Goal: Transaction & Acquisition: Purchase product/service

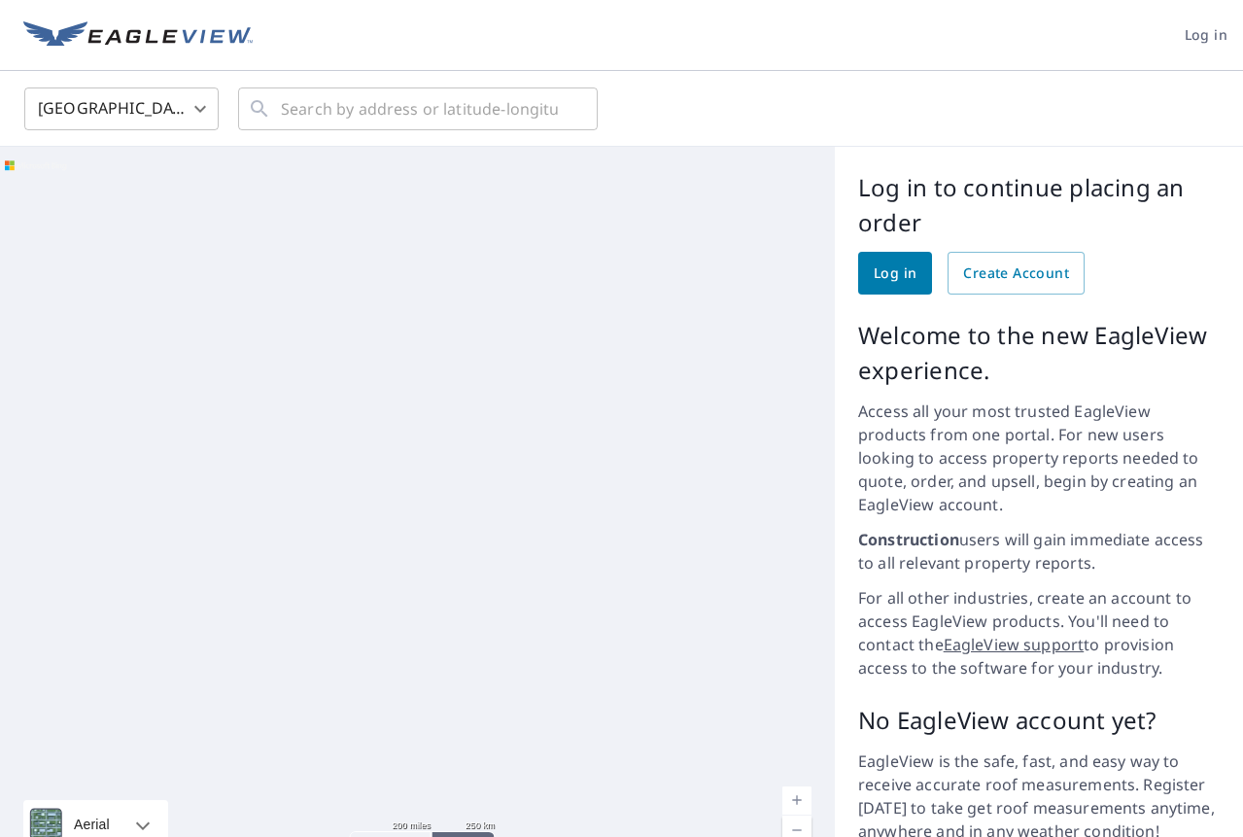
click at [895, 271] on span "Log in" at bounding box center [895, 273] width 43 height 24
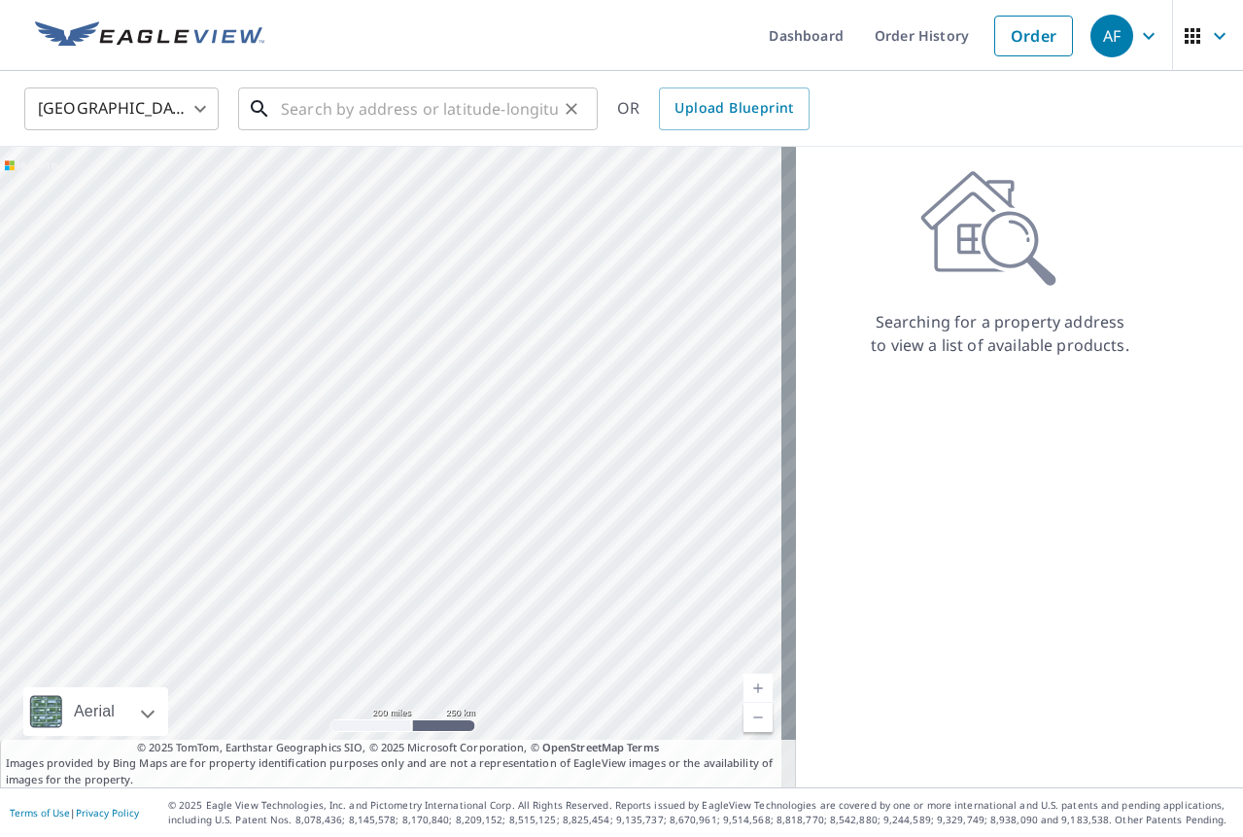
click at [504, 96] on input "text" at bounding box center [419, 109] width 277 height 54
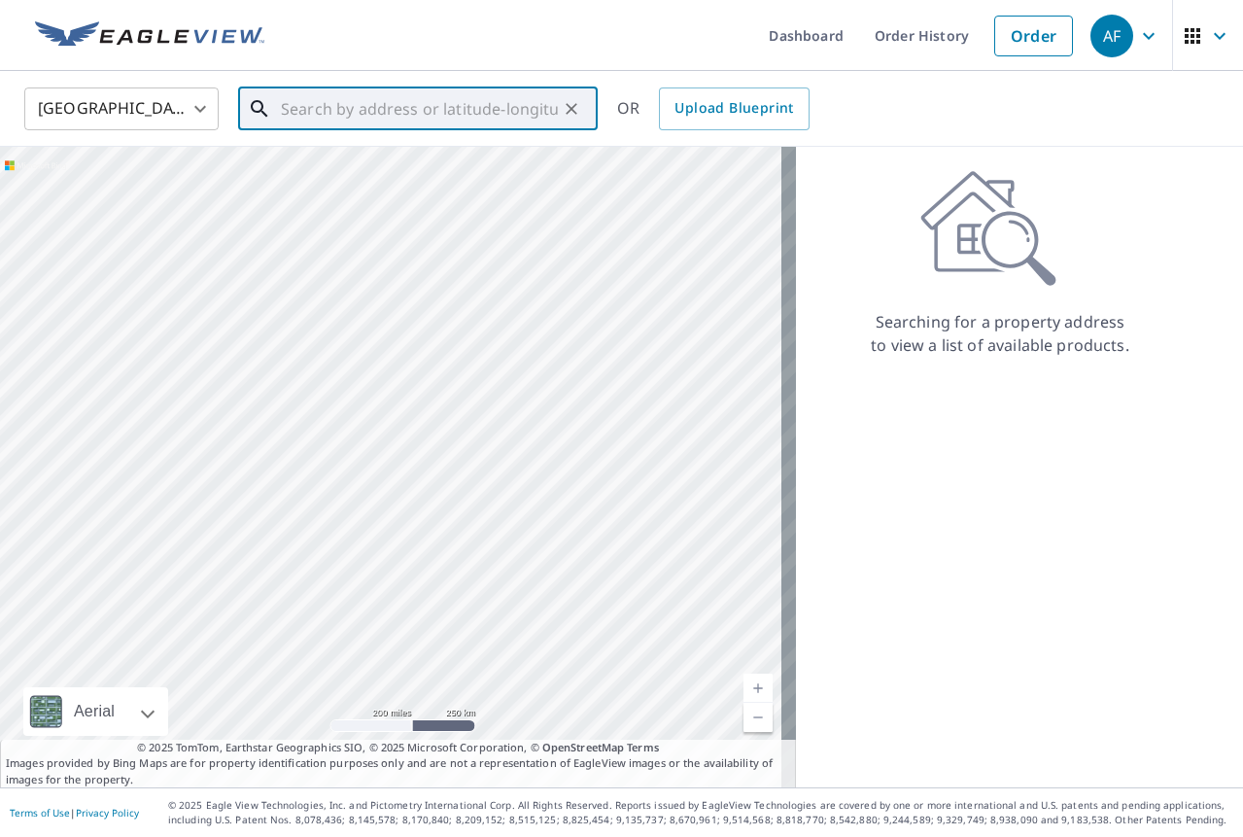
paste input "[STREET_ADDRESS]"
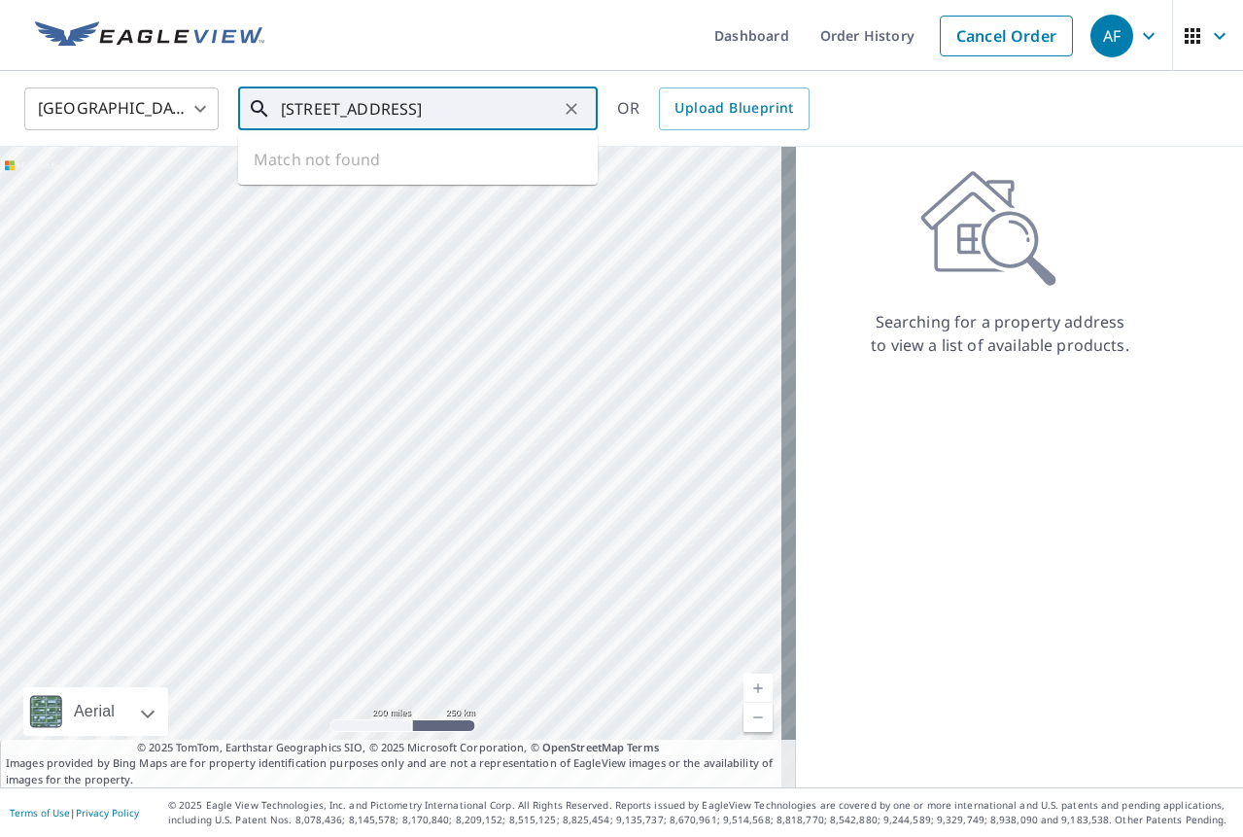
type input "[STREET_ADDRESS]"
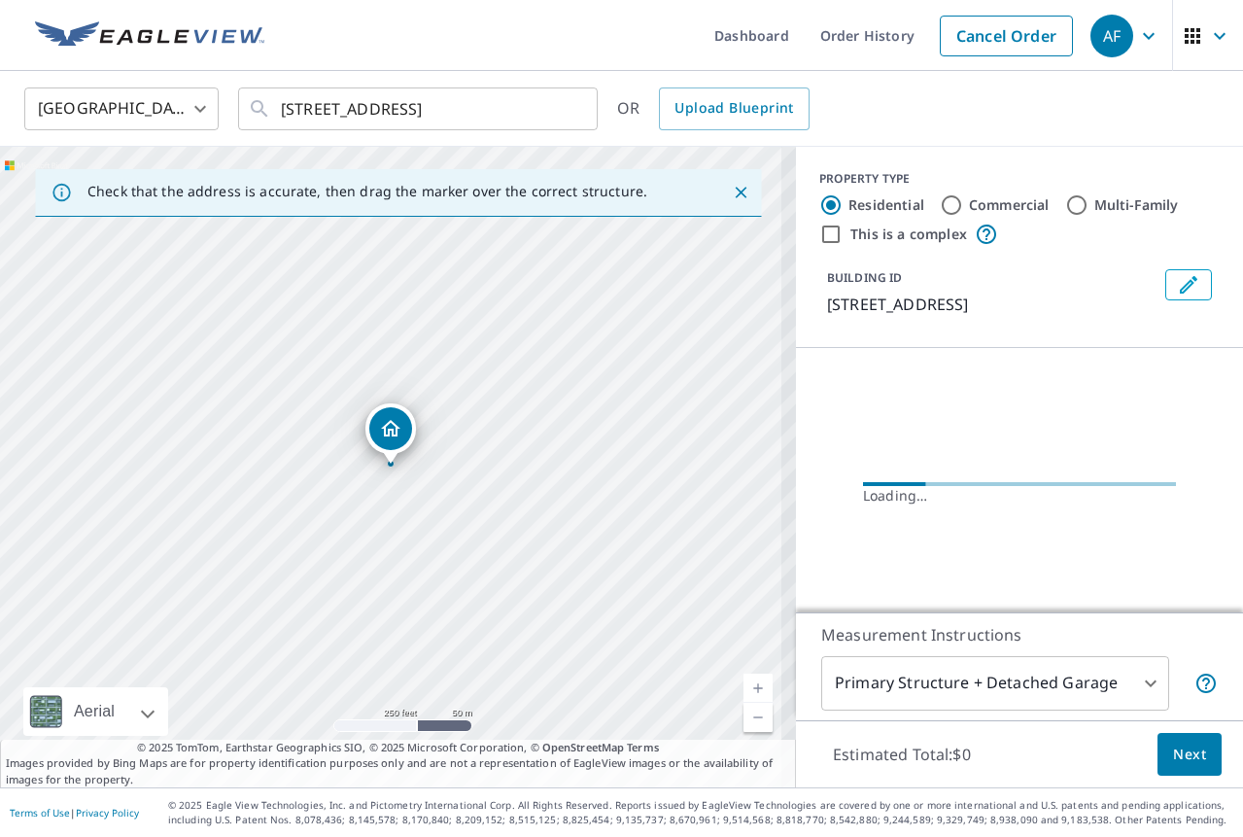
scroll to position [0, 0]
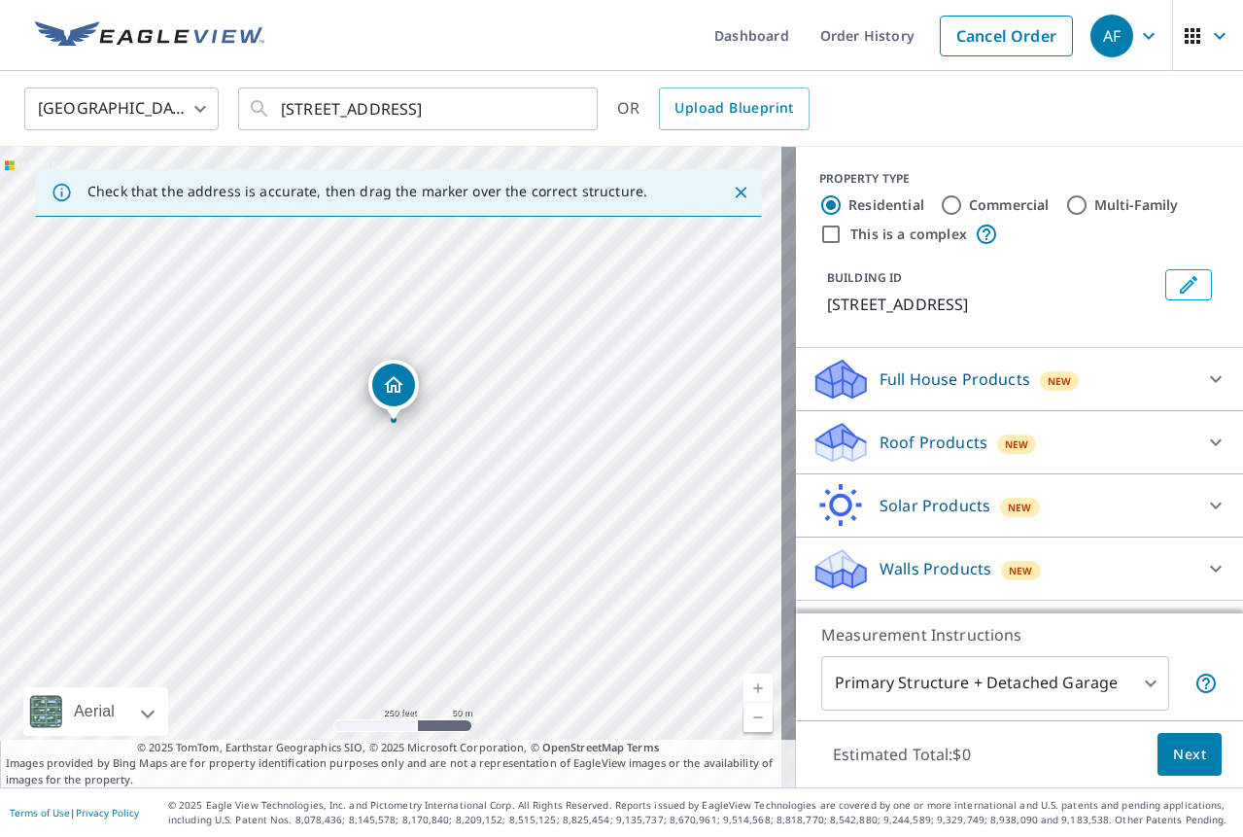
drag, startPoint x: 362, startPoint y: 503, endPoint x: 288, endPoint y: 467, distance: 82.2
click at [288, 467] on div "[STREET_ADDRESS]" at bounding box center [398, 467] width 796 height 641
drag, startPoint x: 689, startPoint y: 512, endPoint x: 598, endPoint y: 444, distance: 113.9
click at [598, 444] on div "[STREET_ADDRESS]" at bounding box center [398, 467] width 796 height 641
drag, startPoint x: 292, startPoint y: 293, endPoint x: 379, endPoint y: 338, distance: 98.7
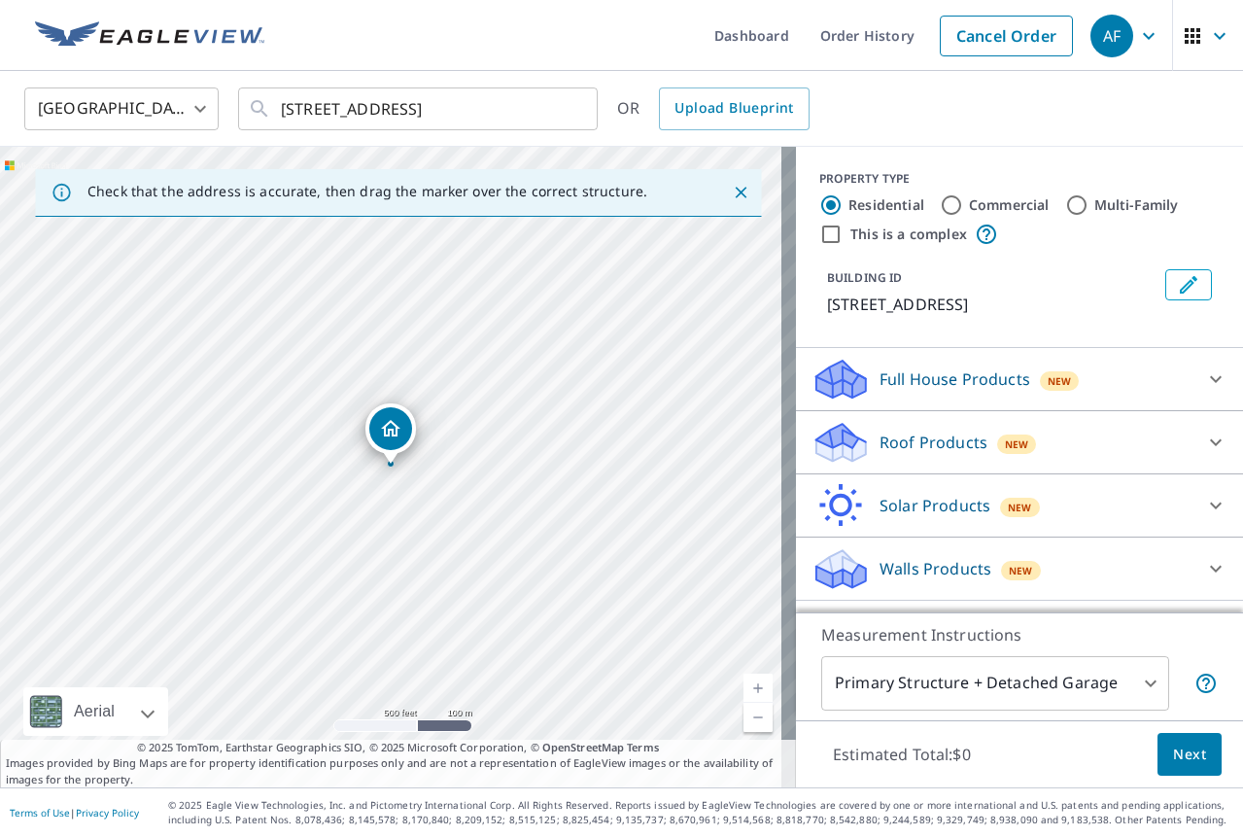
click at [1062, 437] on div "Roof Products New" at bounding box center [1002, 443] width 381 height 46
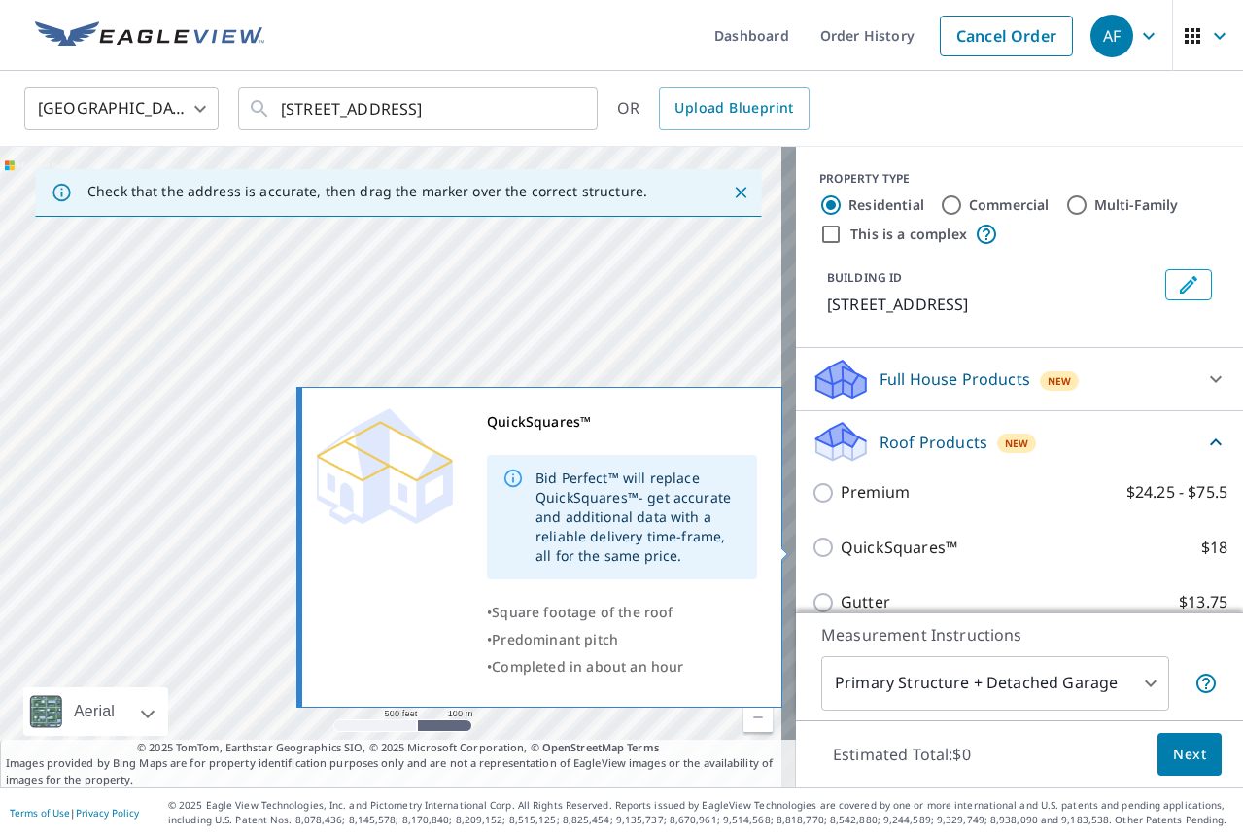
click at [879, 548] on p "QuickSquares™" at bounding box center [899, 548] width 117 height 24
click at [841, 548] on input "QuickSquares™ $18" at bounding box center [826, 547] width 29 height 23
checkbox input "true"
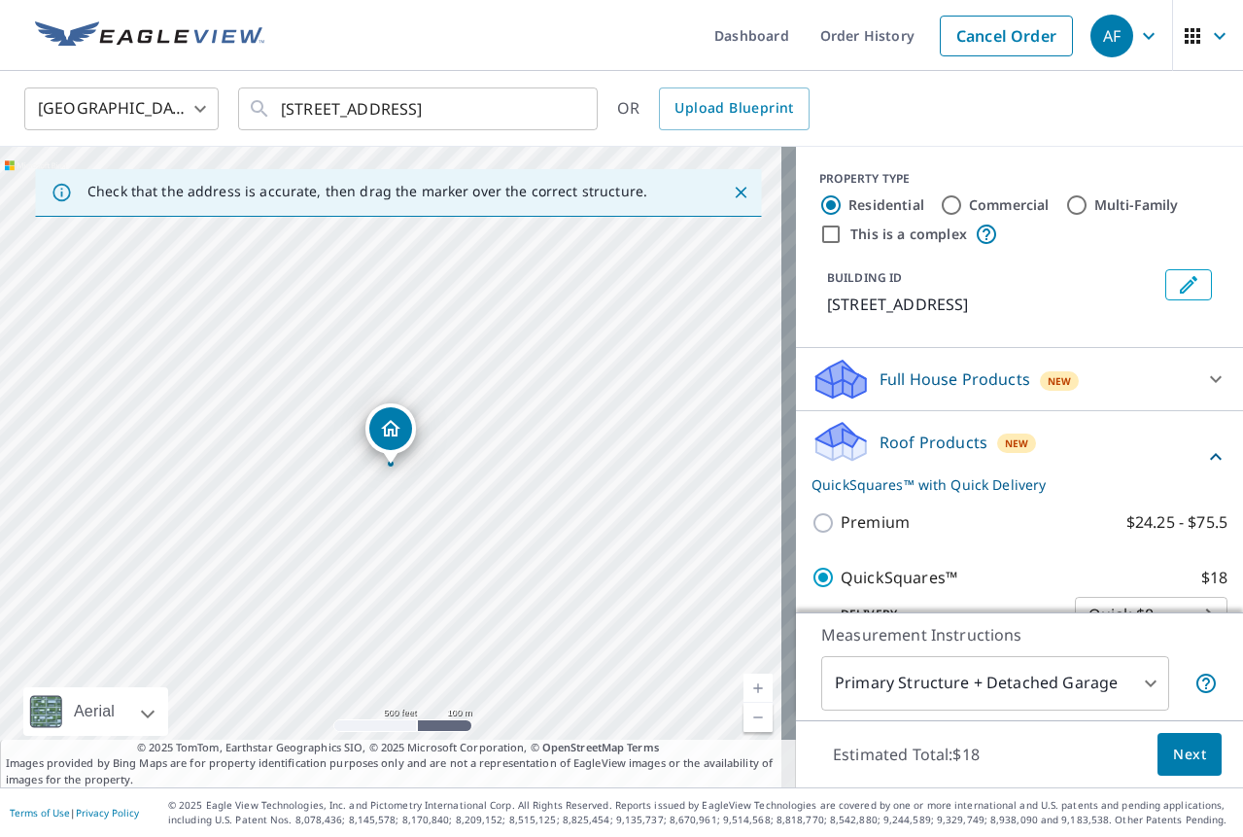
click at [1178, 753] on span "Next" at bounding box center [1189, 755] width 33 height 24
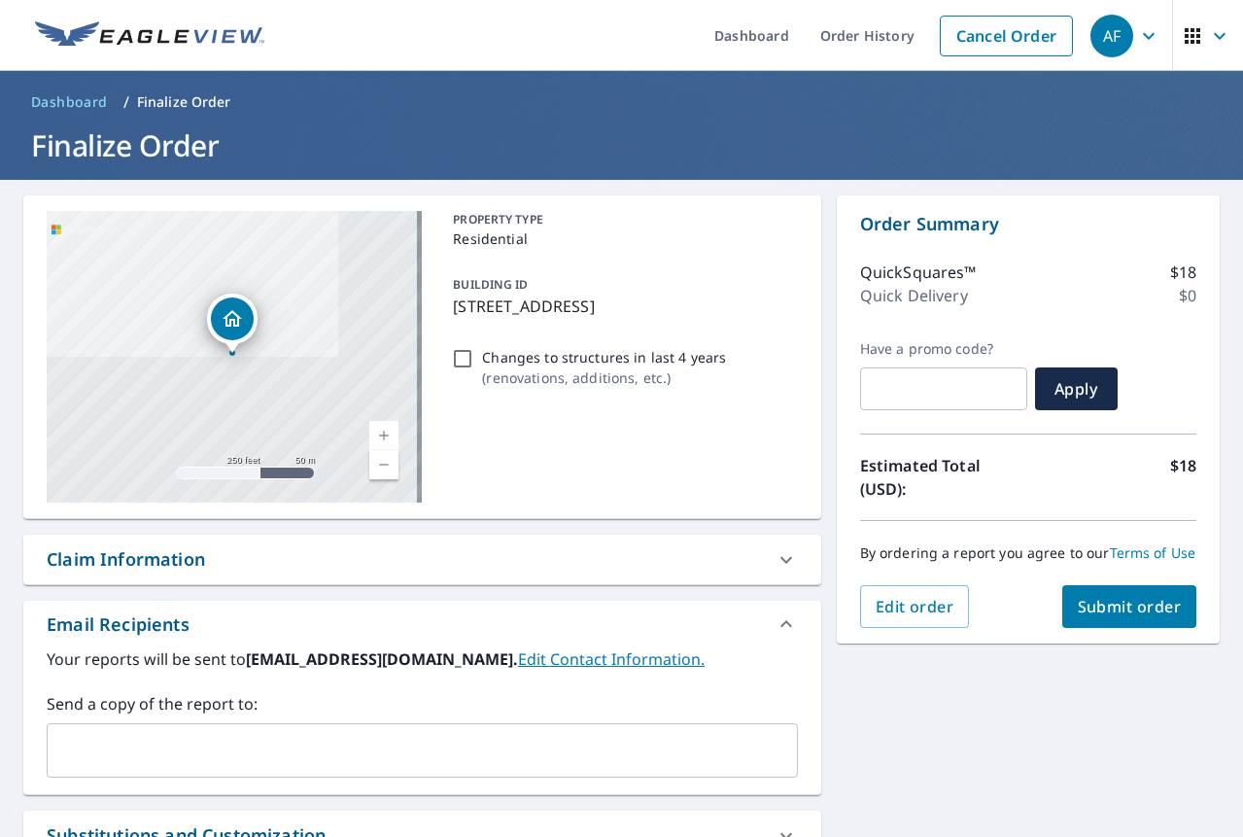
click at [1107, 616] on span "Submit order" at bounding box center [1130, 606] width 104 height 21
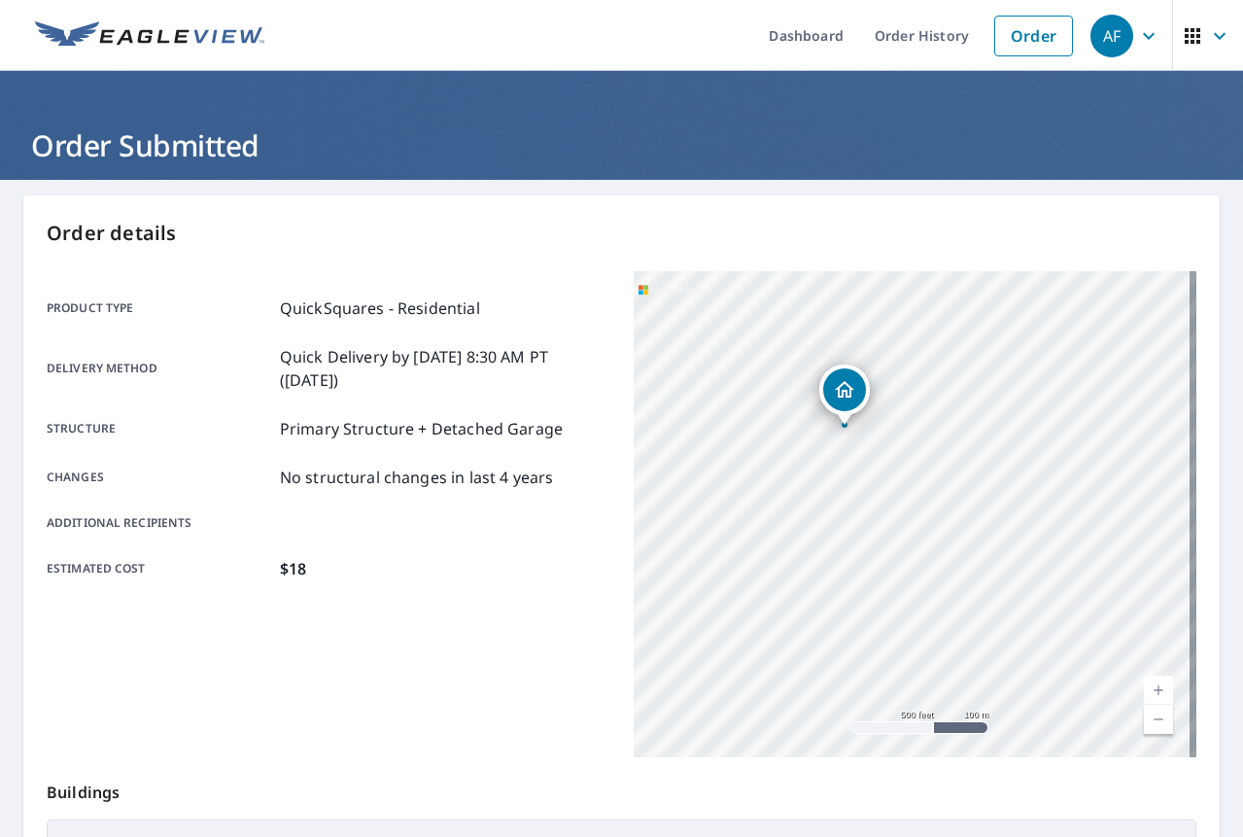
click at [478, 635] on div "Product type QuickSquares - Residential Delivery method Quick Delivery by [DATE…" at bounding box center [329, 514] width 564 height 486
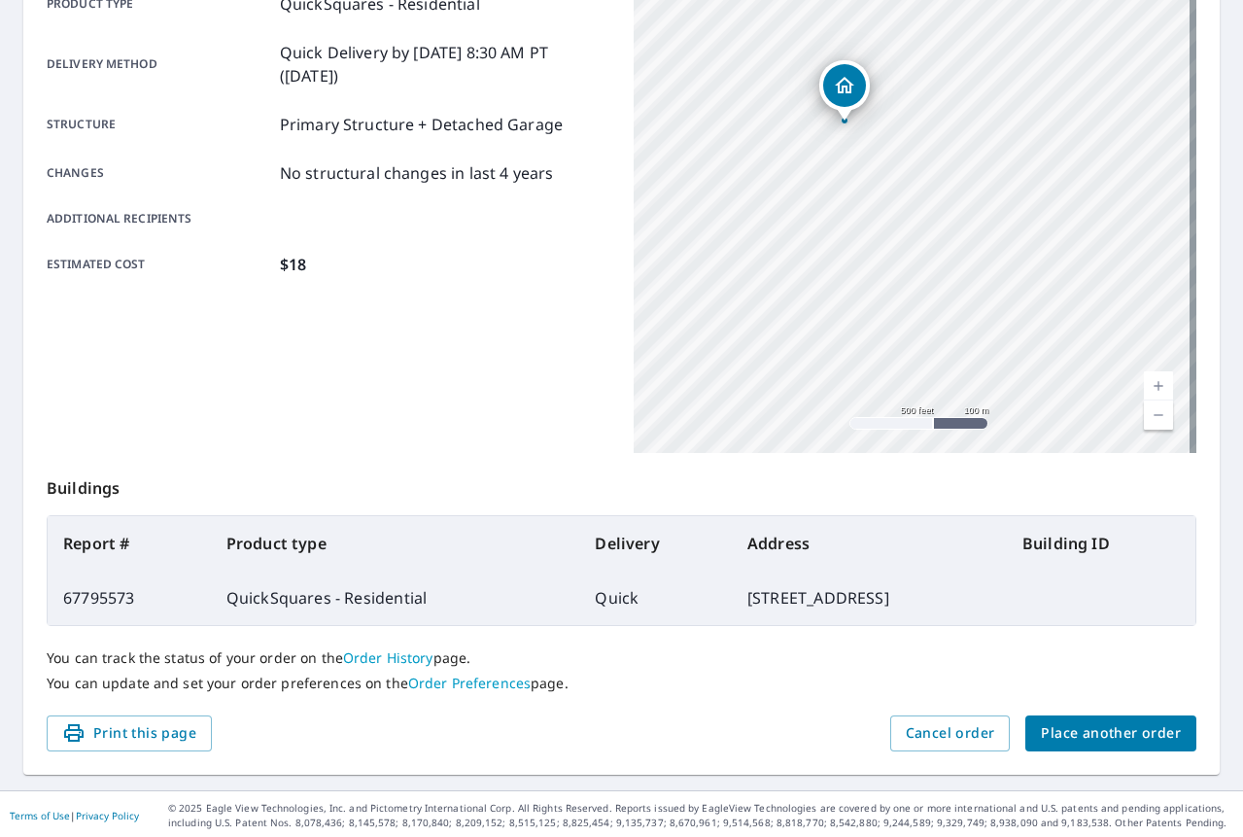
scroll to position [303, 0]
